Goal: Task Accomplishment & Management: Use online tool/utility

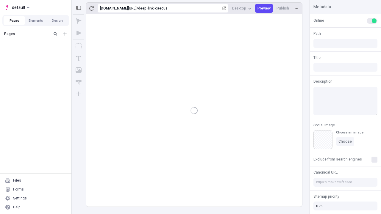
type input "/deep-link-caecus"
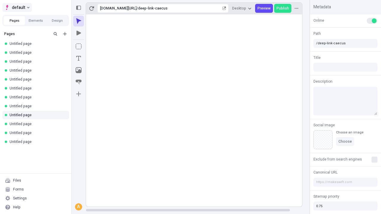
click at [17, 7] on span "default" at bounding box center [18, 7] width 13 height 7
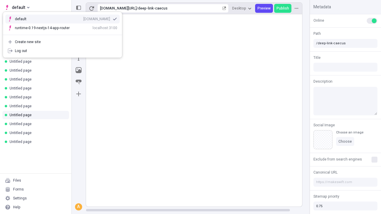
click at [83, 18] on div "qee9k4dy7d.staging.makeswift.site" at bounding box center [96, 19] width 27 height 5
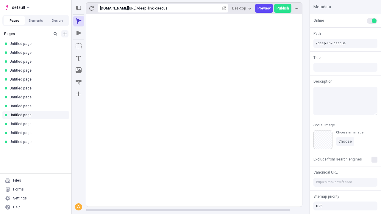
click at [65, 34] on icon "Add new" at bounding box center [65, 34] width 4 height 4
click at [97, 46] on span "Blank page" at bounding box center [100, 46] width 37 height 5
type input "/deep-link-cumque"
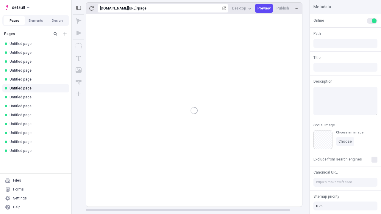
type input "/page"
